Goal: Task Accomplishment & Management: Manage account settings

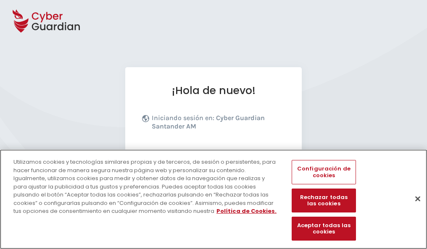
scroll to position [103, 0]
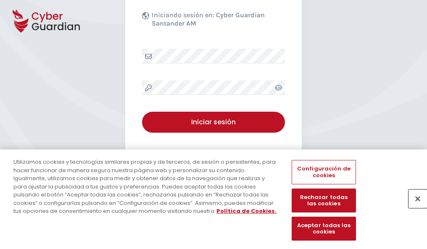
click at [414, 208] on button "Cerrar" at bounding box center [418, 199] width 19 height 19
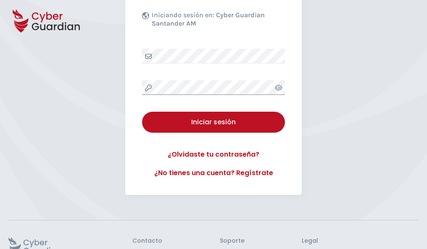
scroll to position [164, 0]
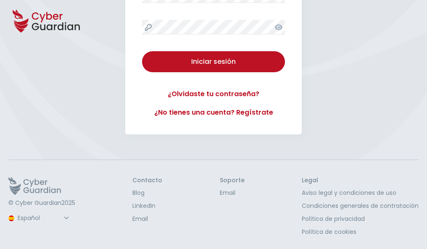
click at [142, 51] on button "Iniciar sesión" at bounding box center [213, 61] width 143 height 21
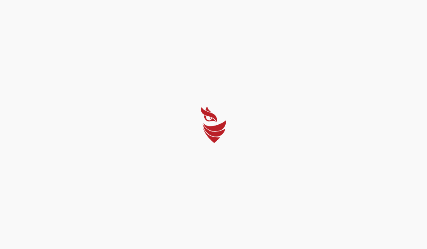
scroll to position [0, 0]
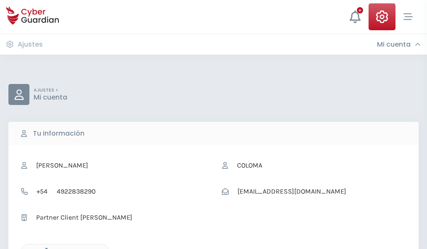
click at [44, 249] on icon "button" at bounding box center [44, 251] width 7 height 7
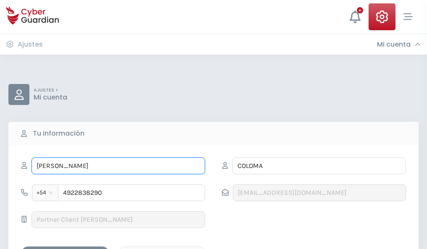
click at [118, 166] on input "LARA" at bounding box center [119, 166] width 174 height 17
type input "L"
type input "Candelaria"
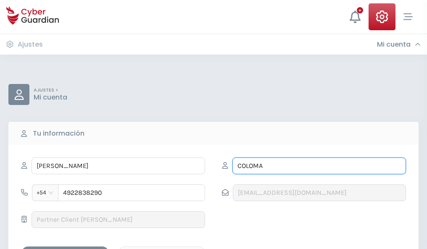
click at [319, 166] on input "COLOMA" at bounding box center [320, 166] width 174 height 17
type input "C"
type input "Isern"
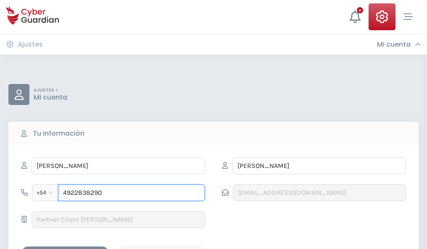
click at [132, 193] on input "4922838290" at bounding box center [131, 193] width 147 height 17
type input "4"
type input "4824058915"
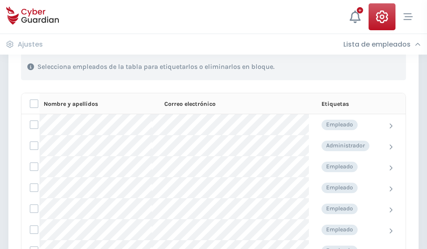
scroll to position [360, 0]
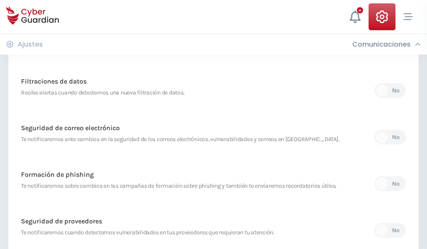
scroll to position [443, 0]
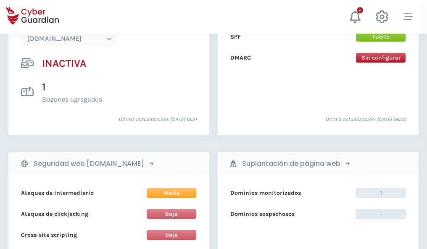
scroll to position [791, 0]
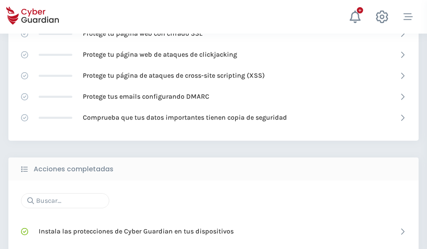
scroll to position [560, 0]
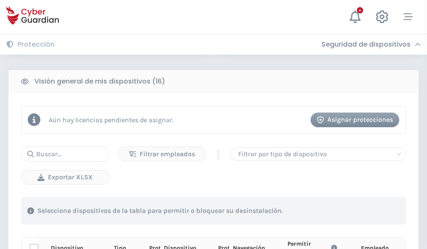
scroll to position [743, 0]
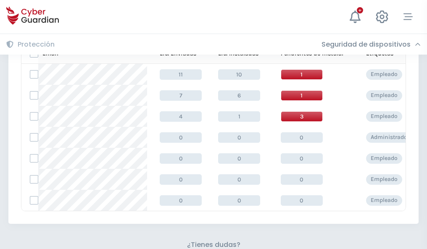
scroll to position [369, 0]
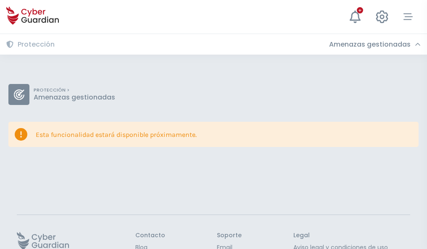
scroll to position [55, 0]
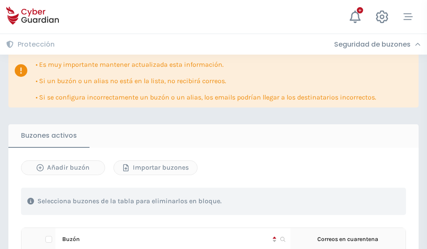
scroll to position [494, 0]
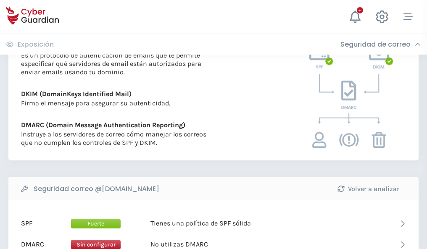
scroll to position [454, 0]
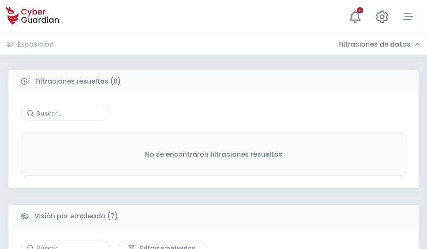
scroll to position [696, 0]
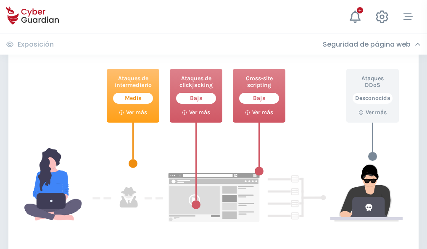
scroll to position [458, 0]
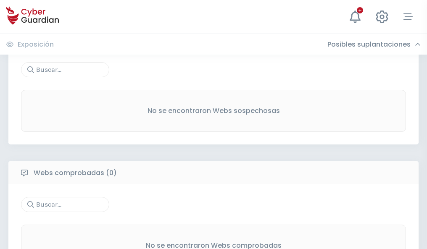
scroll to position [440, 0]
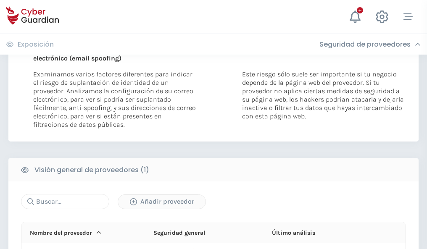
scroll to position [437, 0]
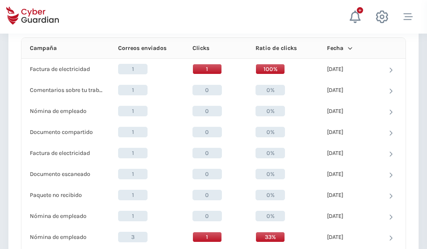
scroll to position [754, 0]
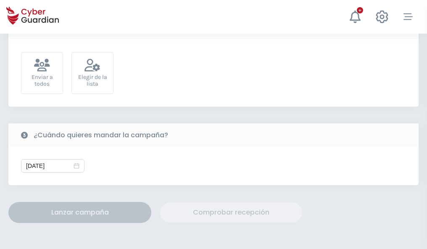
scroll to position [308, 0]
